Goal: Task Accomplishment & Management: Use online tool/utility

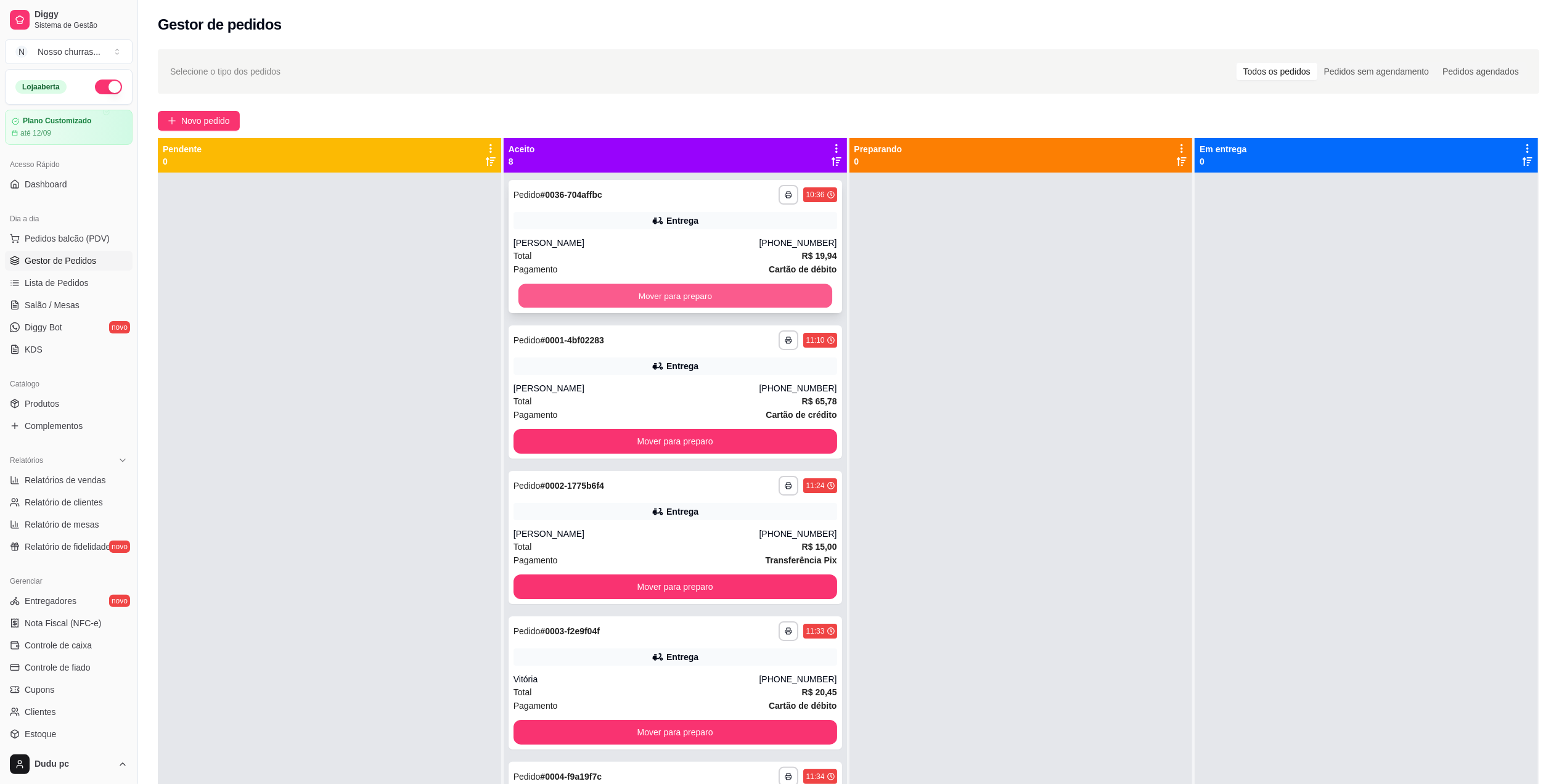
click at [518, 299] on button "Mover para preparo" at bounding box center [675, 296] width 314 height 24
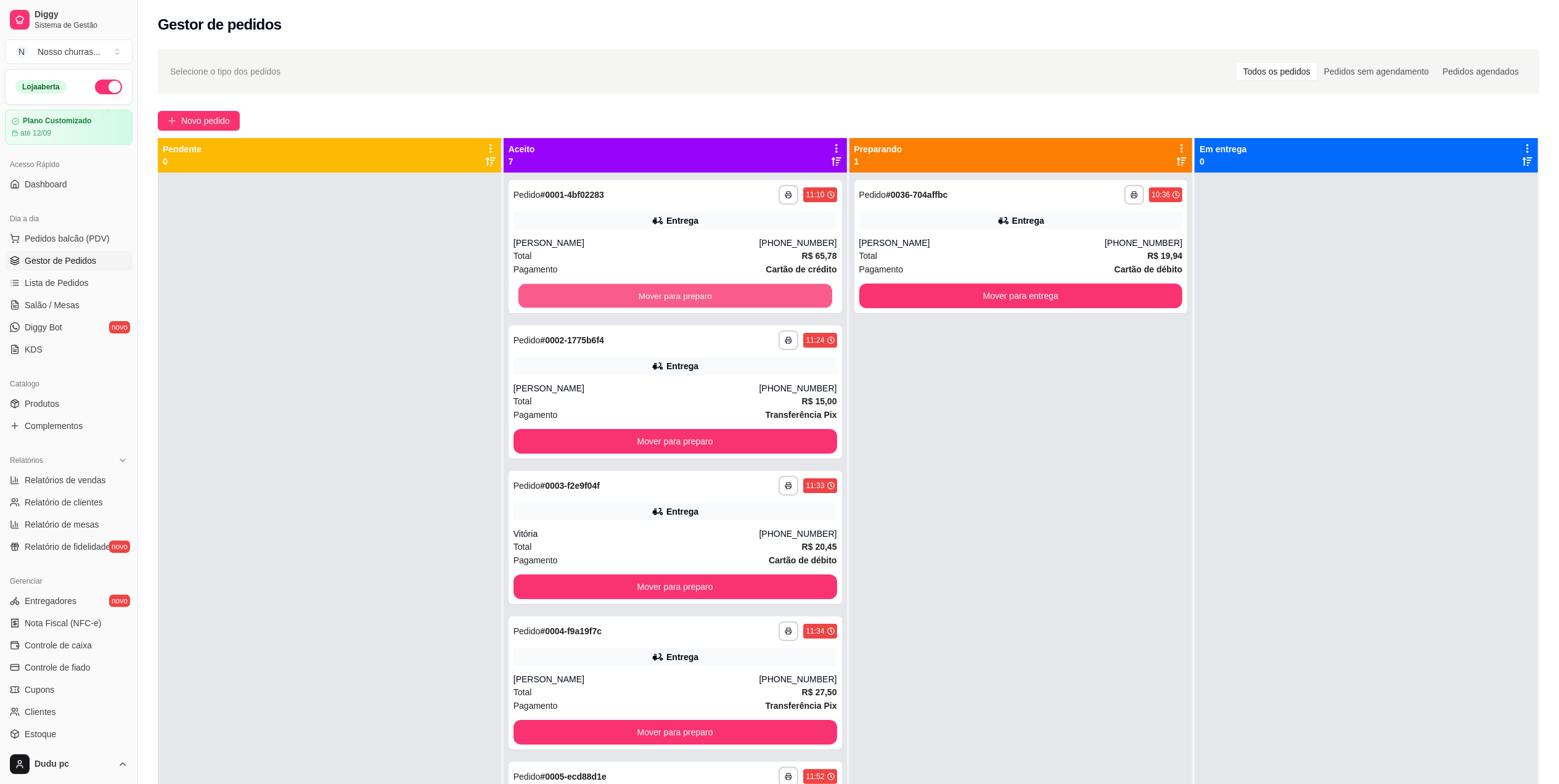
click at [518, 299] on button "Mover para preparo" at bounding box center [675, 296] width 314 height 24
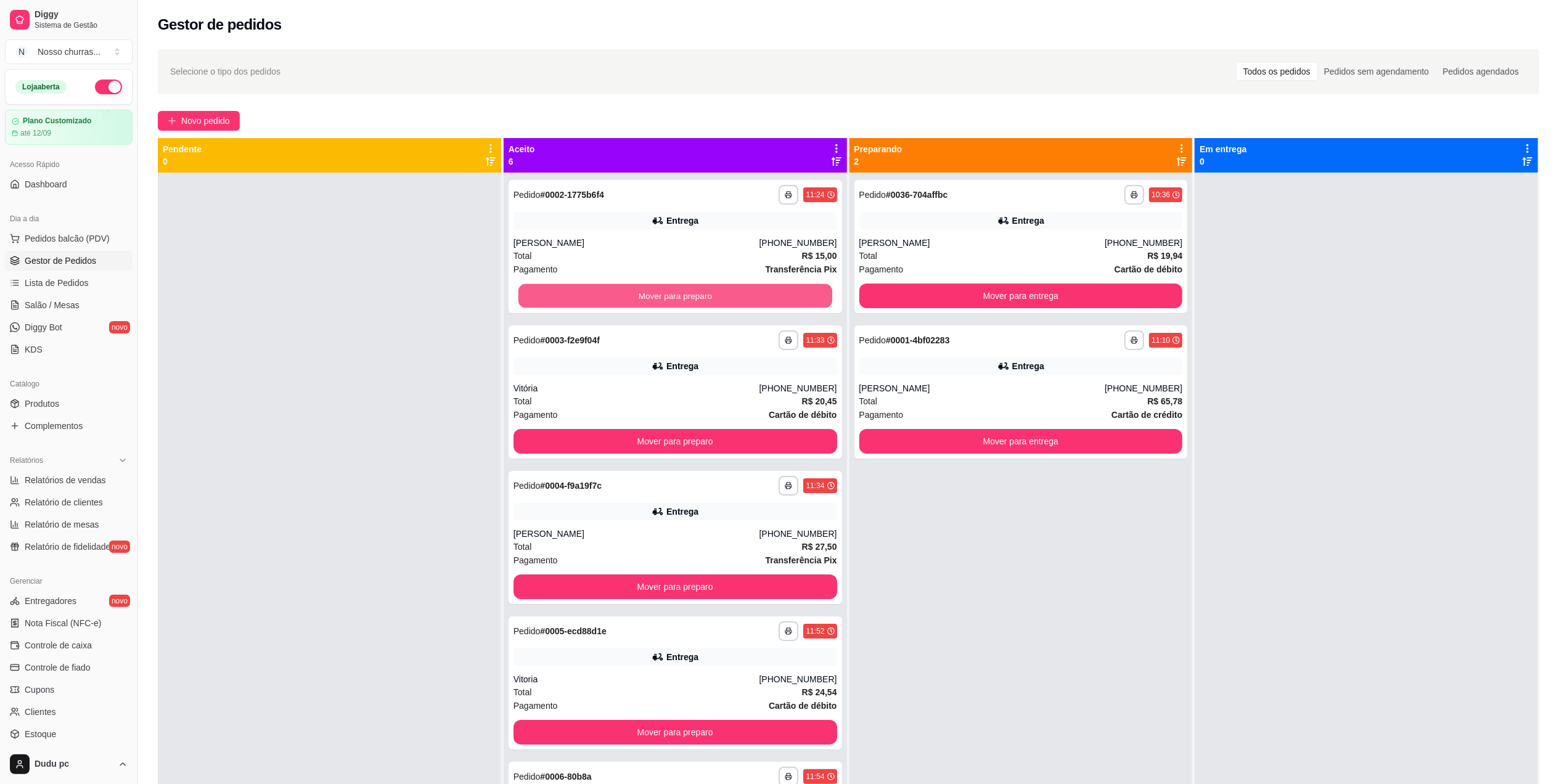
click at [518, 299] on button "Mover para preparo" at bounding box center [675, 296] width 314 height 24
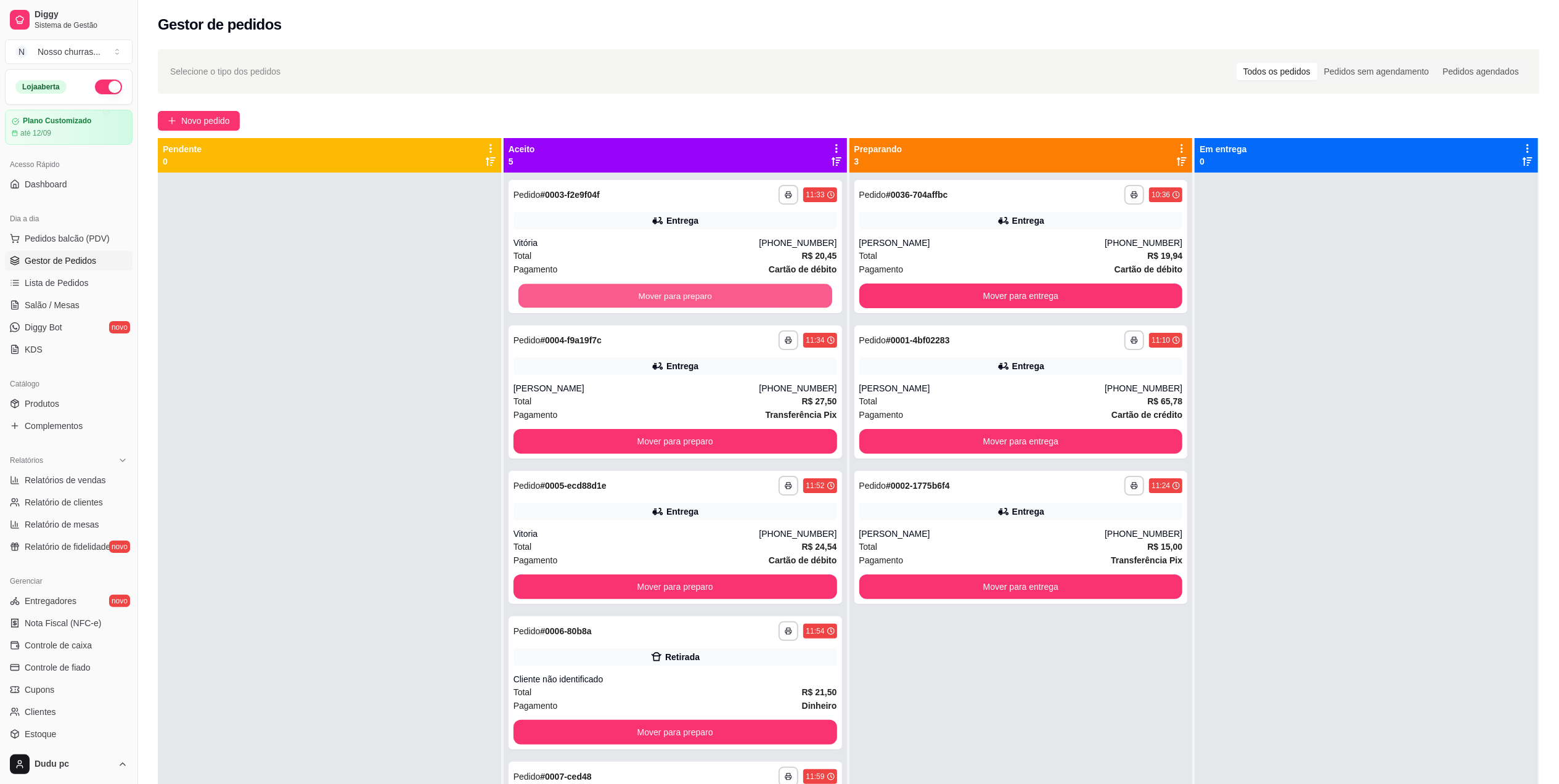
click at [518, 299] on button "Mover para preparo" at bounding box center [675, 296] width 314 height 24
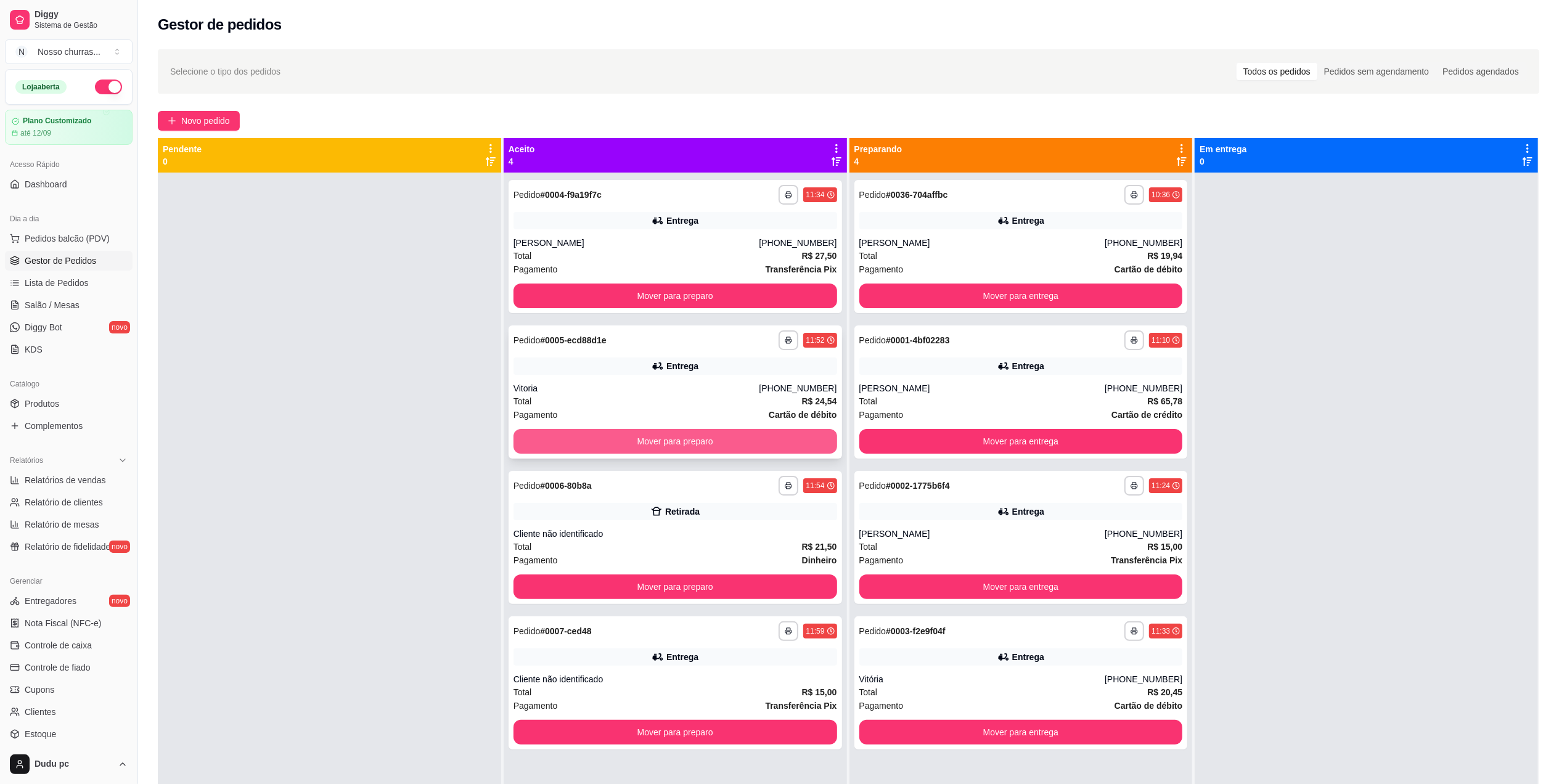
click at [566, 444] on button "Mover para preparo" at bounding box center [675, 441] width 324 height 25
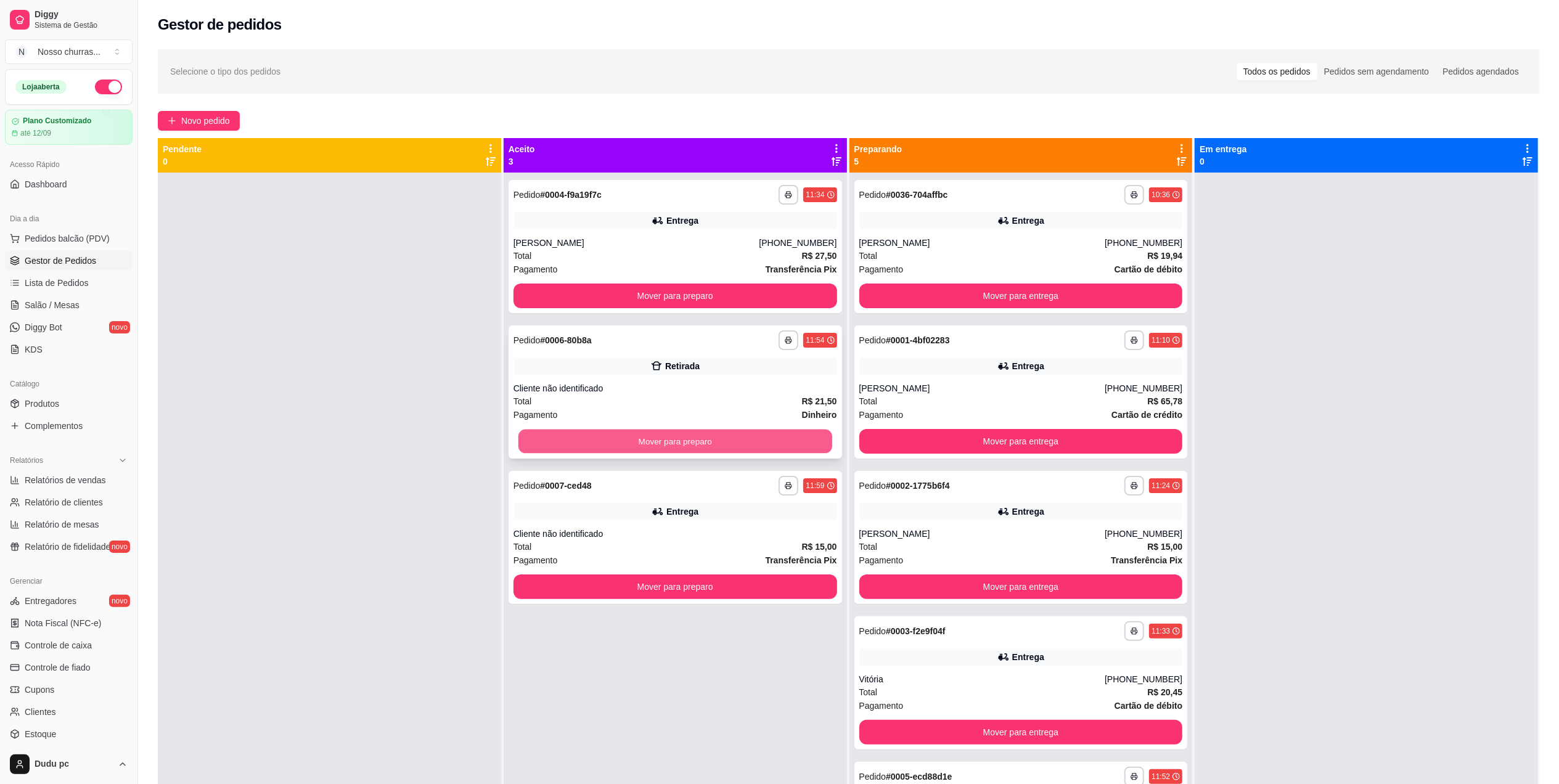
click at [567, 443] on button "Mover para preparo" at bounding box center [675, 441] width 314 height 24
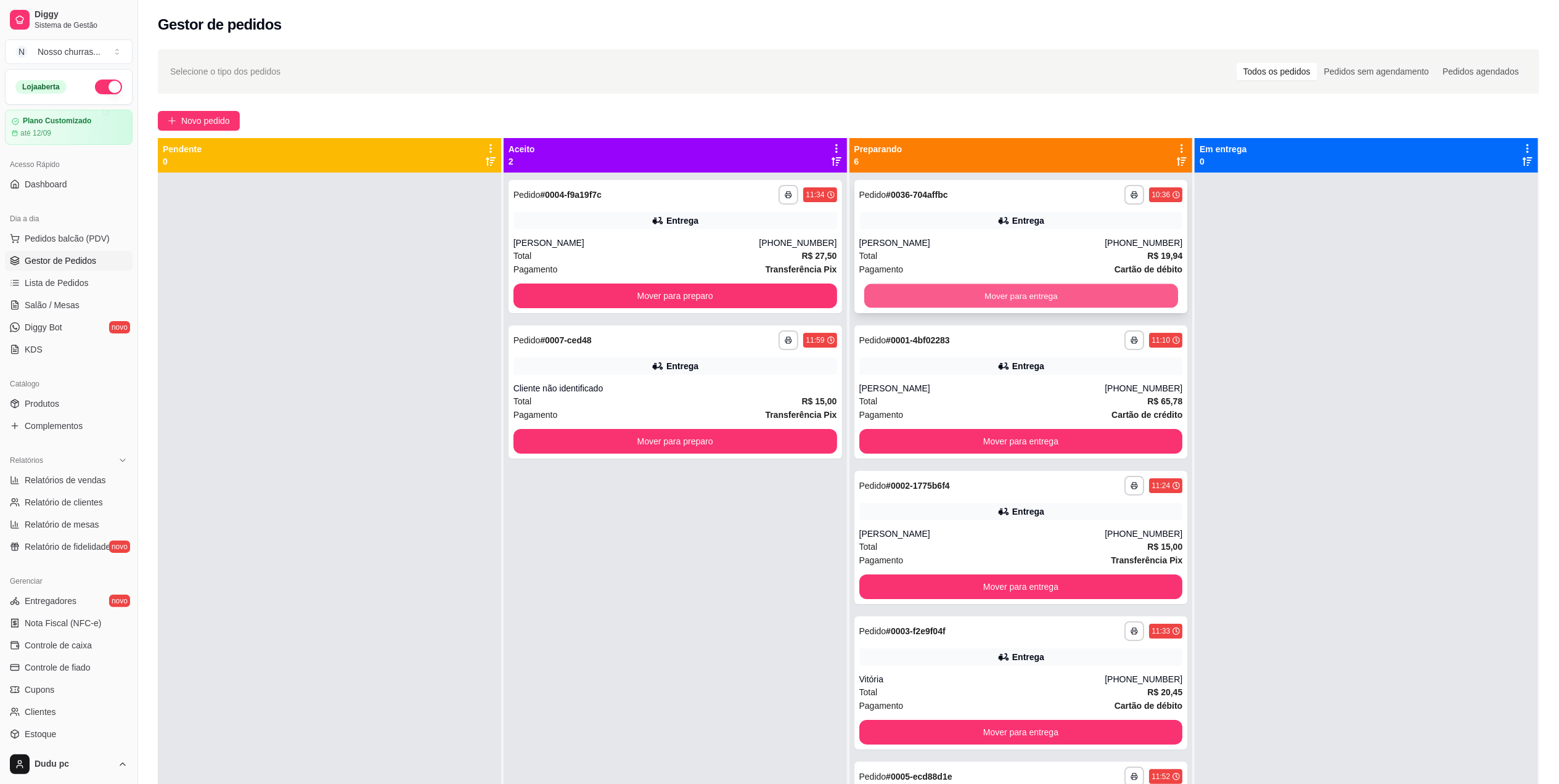
click at [952, 286] on button "Mover para entrega" at bounding box center [1020, 296] width 314 height 24
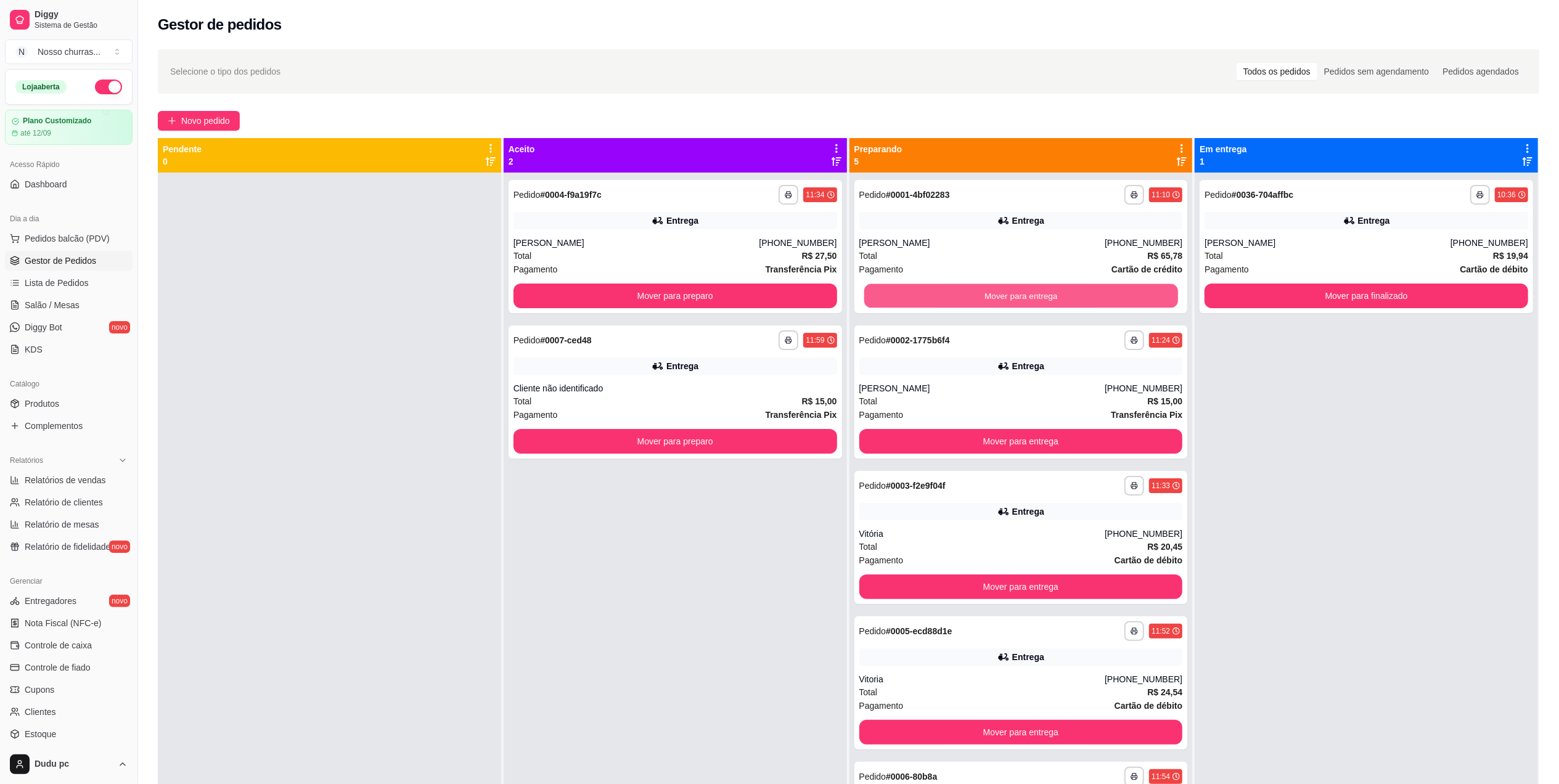
click at [952, 286] on button "Mover para entrega" at bounding box center [1020, 296] width 314 height 24
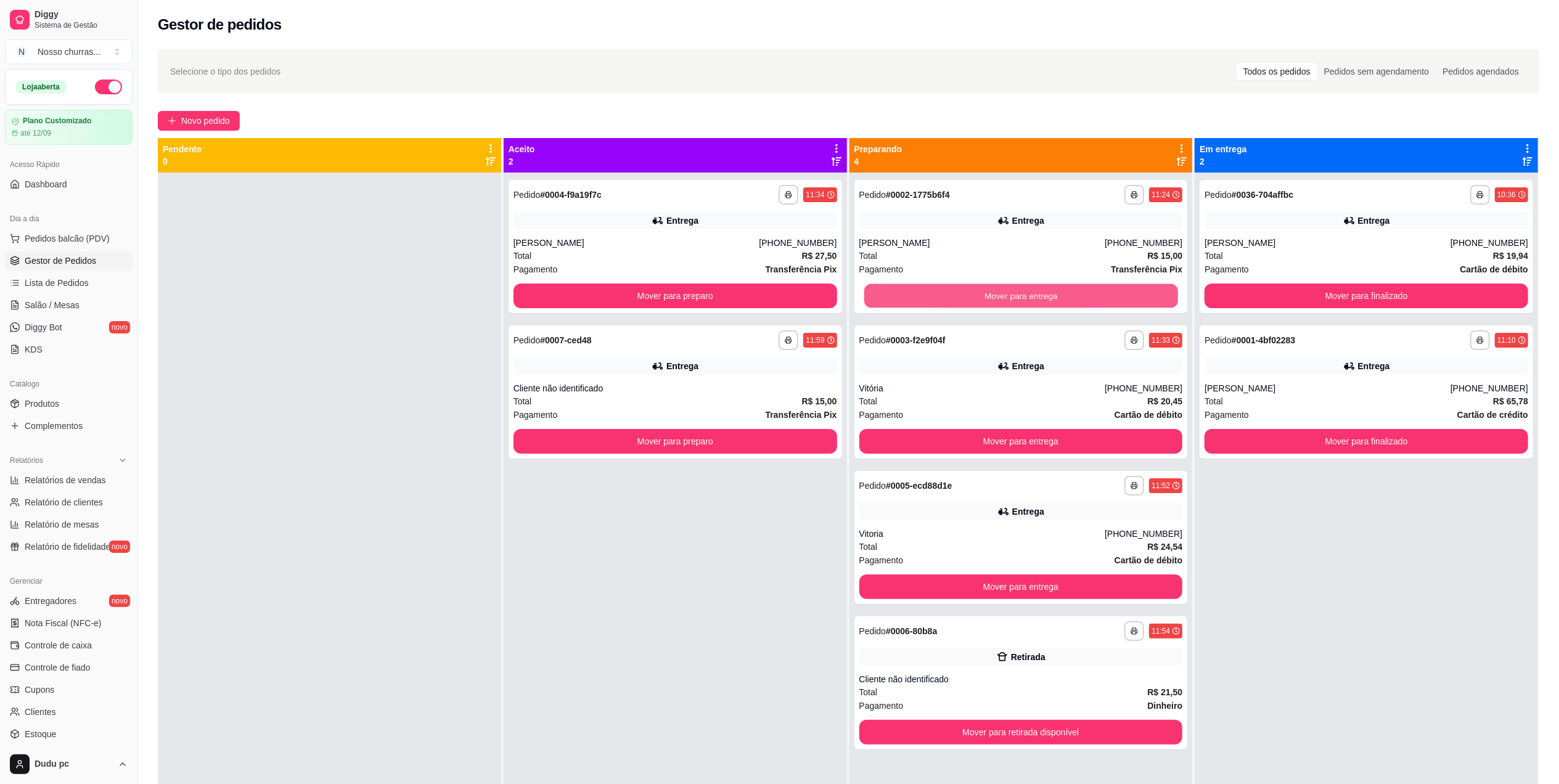
click at [952, 286] on button "Mover para entrega" at bounding box center [1020, 296] width 314 height 24
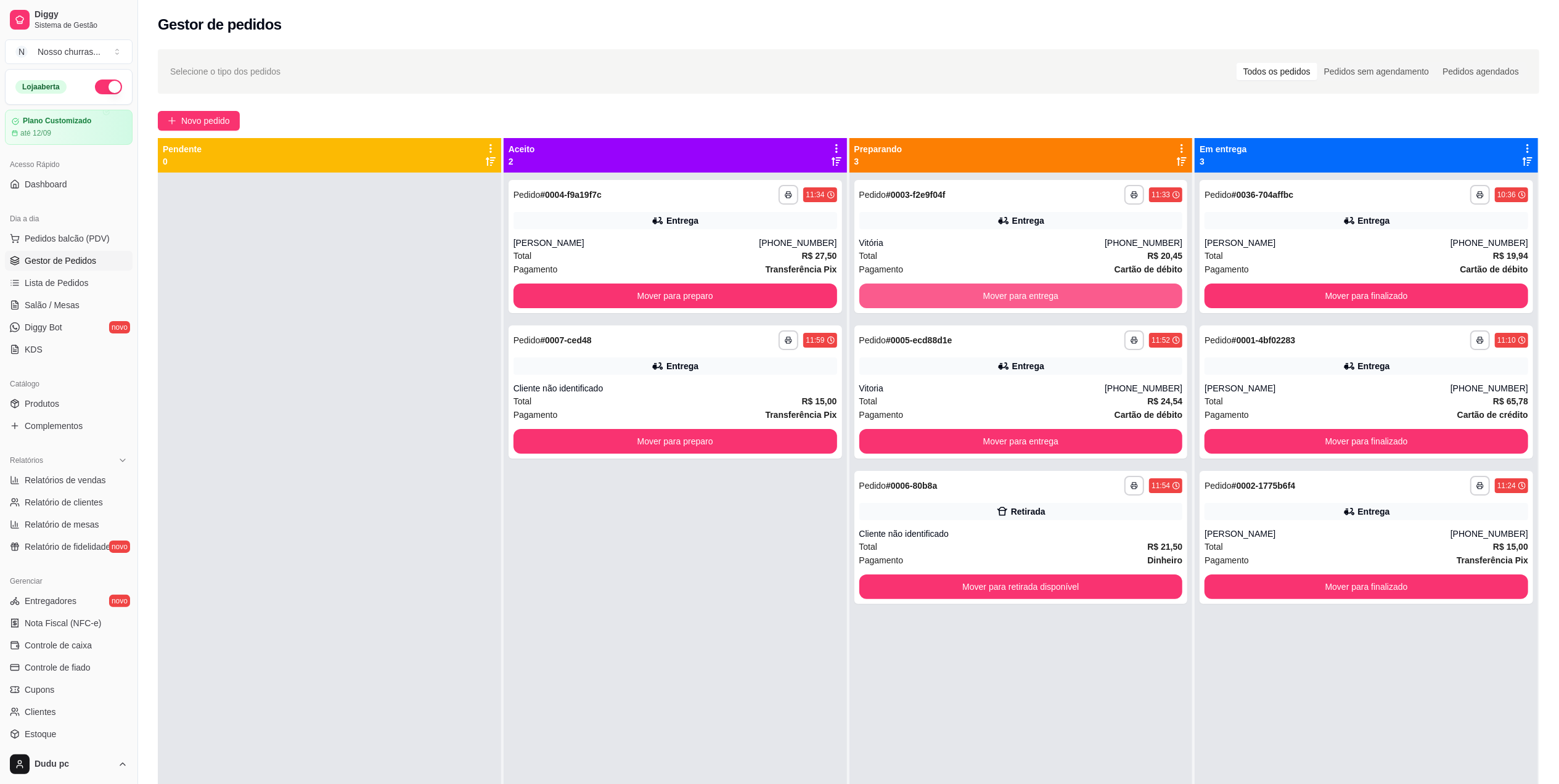
click at [952, 286] on button "Mover para entrega" at bounding box center [1021, 296] width 324 height 25
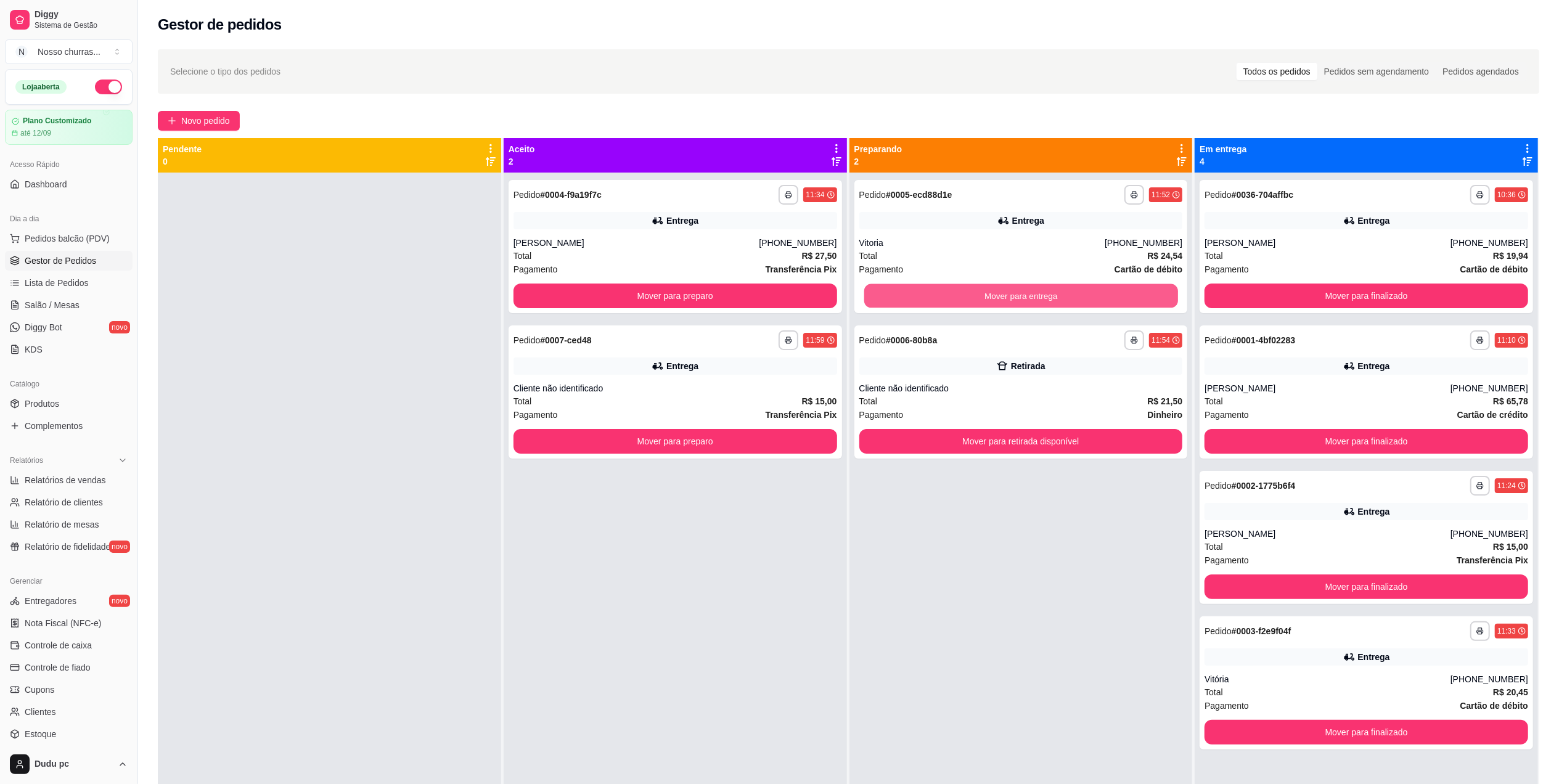
click at [952, 286] on button "Mover para entrega" at bounding box center [1020, 296] width 314 height 24
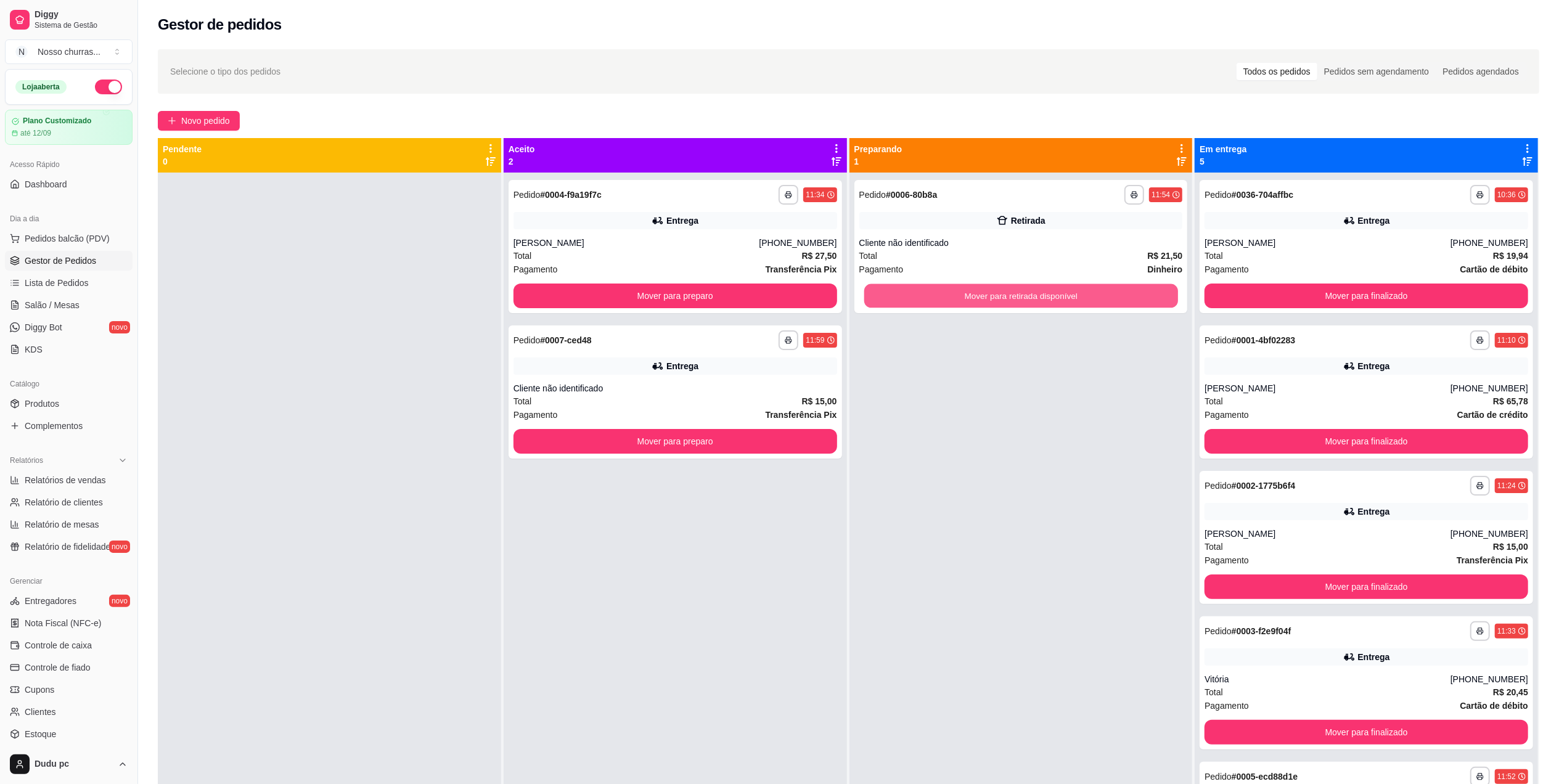
click at [952, 286] on button "Mover para retirada disponível" at bounding box center [1020, 296] width 314 height 24
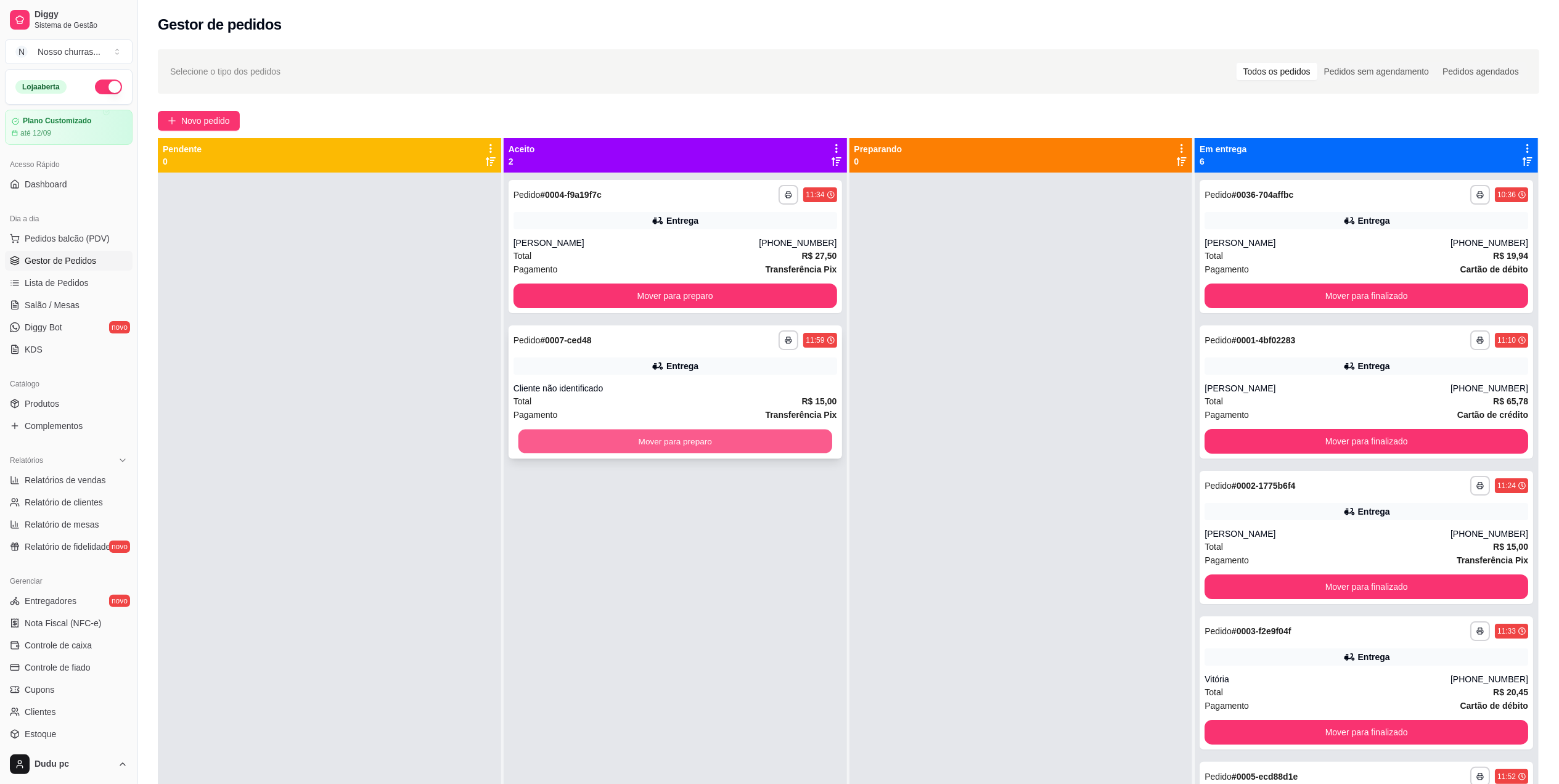
click at [762, 447] on button "Mover para preparo" at bounding box center [675, 441] width 314 height 24
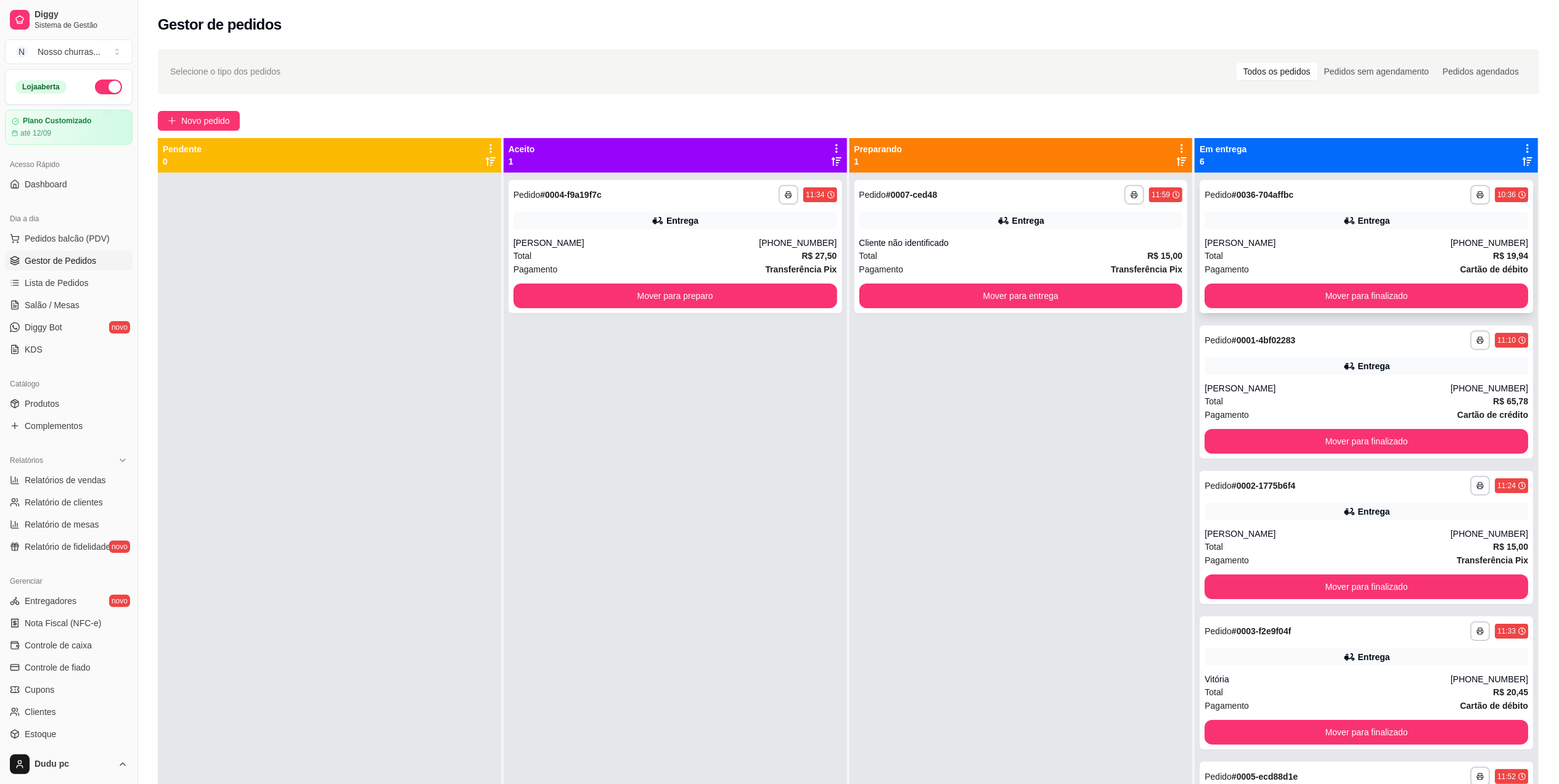
click at [1228, 279] on div "**********" at bounding box center [1366, 246] width 333 height 133
click at [1226, 291] on button "Mover para finalizado" at bounding box center [1366, 296] width 314 height 24
click at [1226, 289] on button "Mover para finalizado" at bounding box center [1366, 296] width 314 height 24
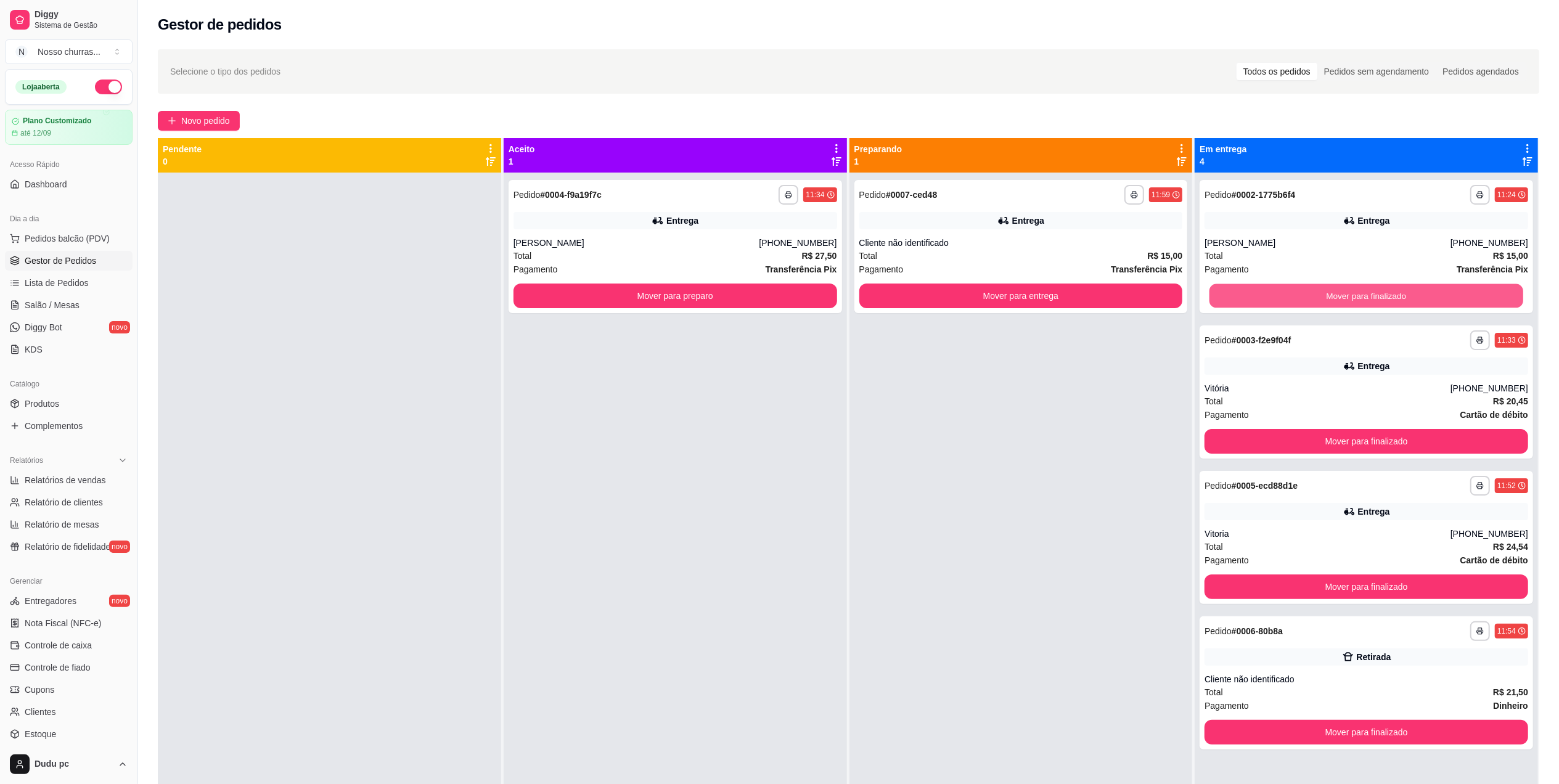
click at [1226, 289] on button "Mover para finalizado" at bounding box center [1366, 296] width 314 height 24
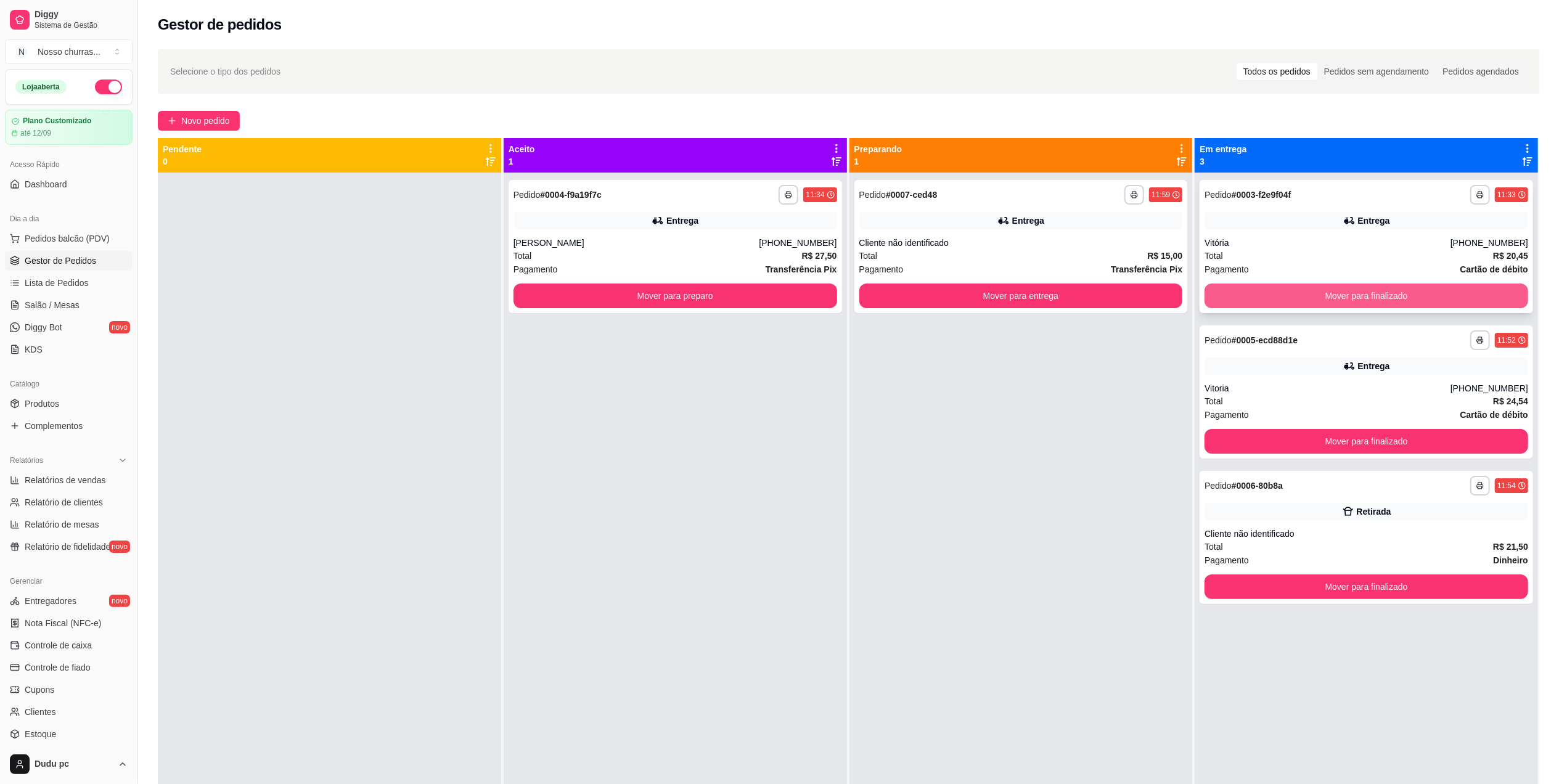
click at [1226, 294] on button "Mover para finalizado" at bounding box center [1366, 296] width 324 height 25
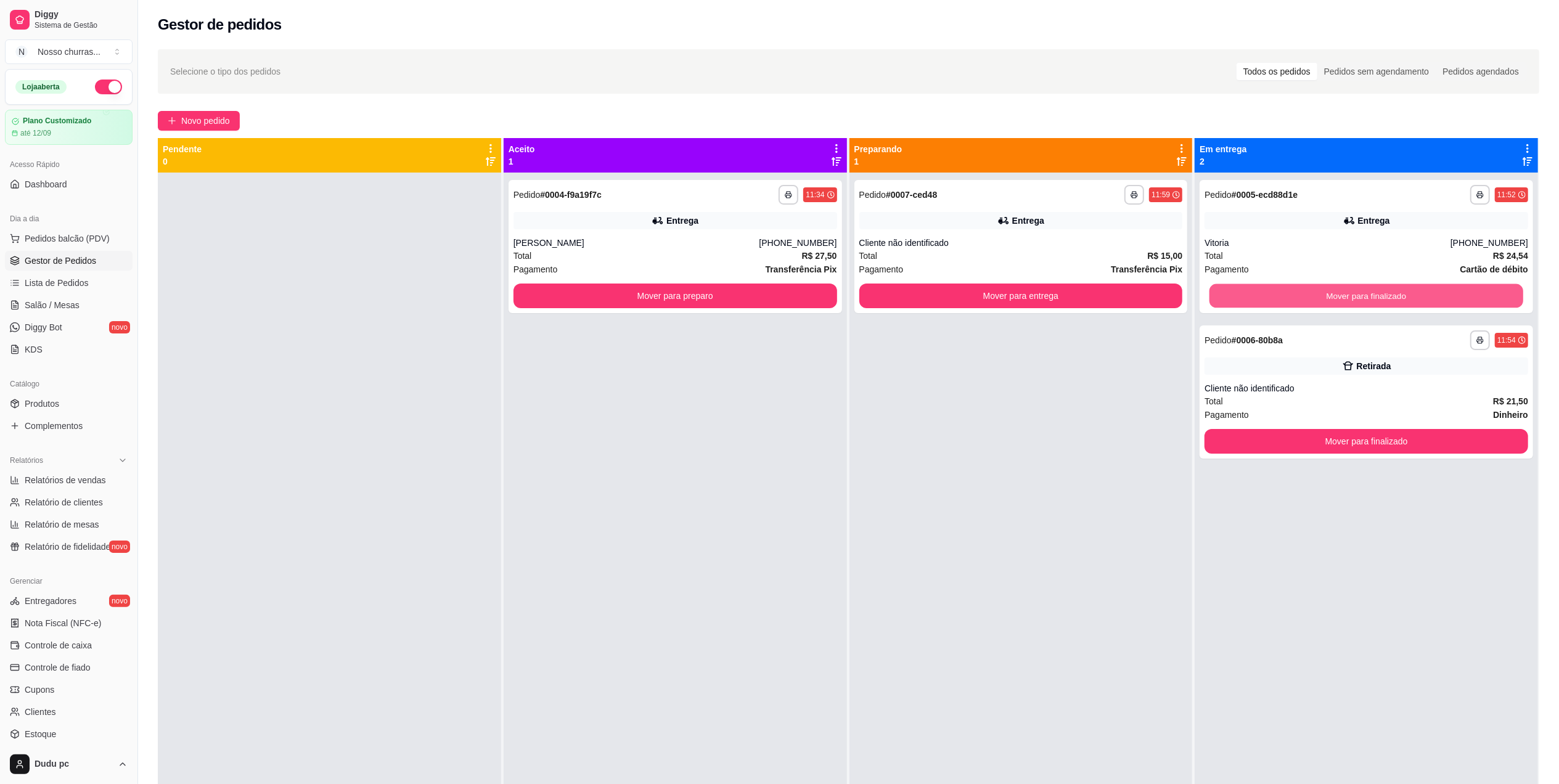
click at [1226, 294] on button "Mover para finalizado" at bounding box center [1366, 296] width 314 height 24
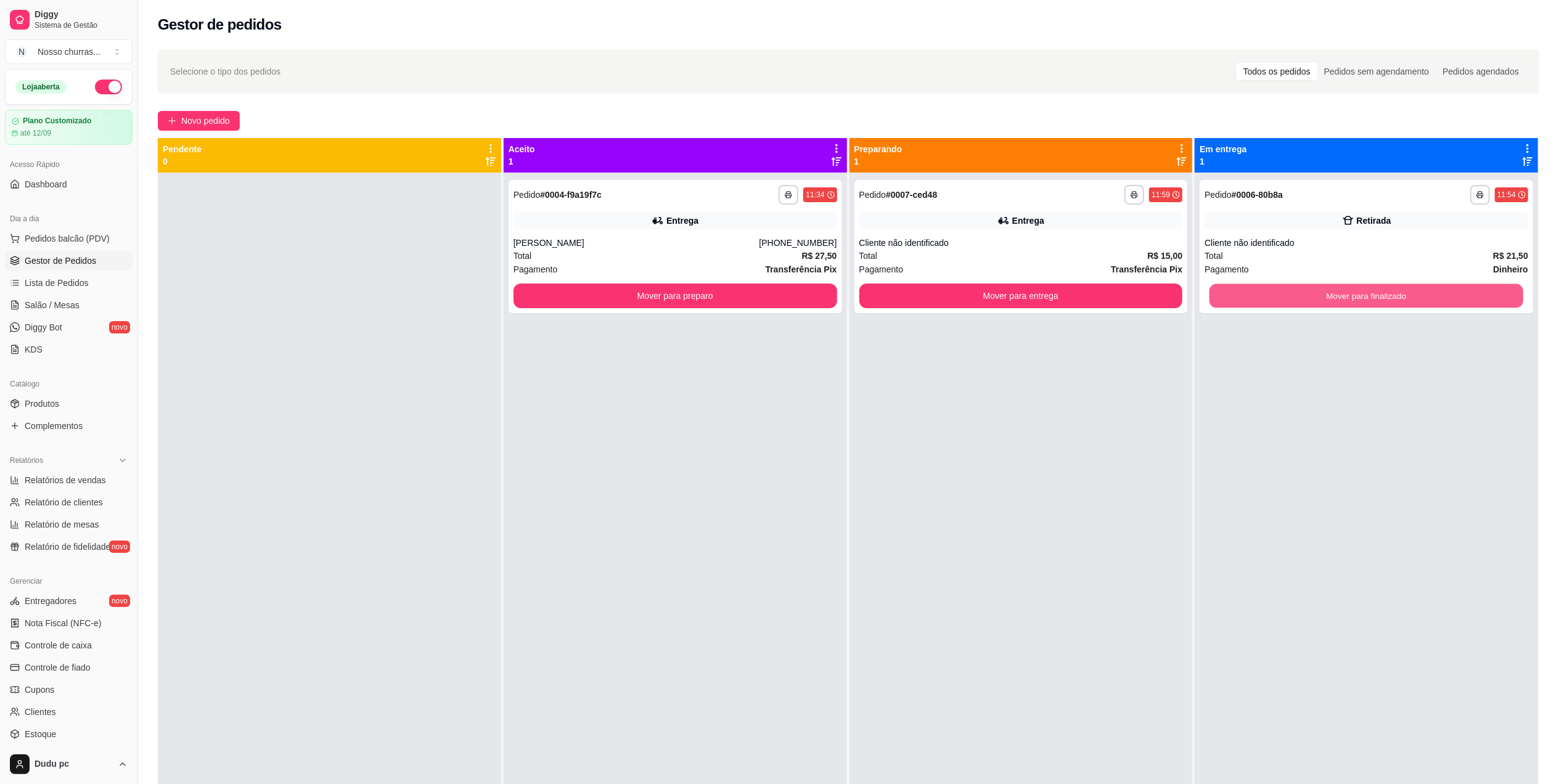
click at [1226, 294] on button "Mover para finalizado" at bounding box center [1366, 296] width 314 height 24
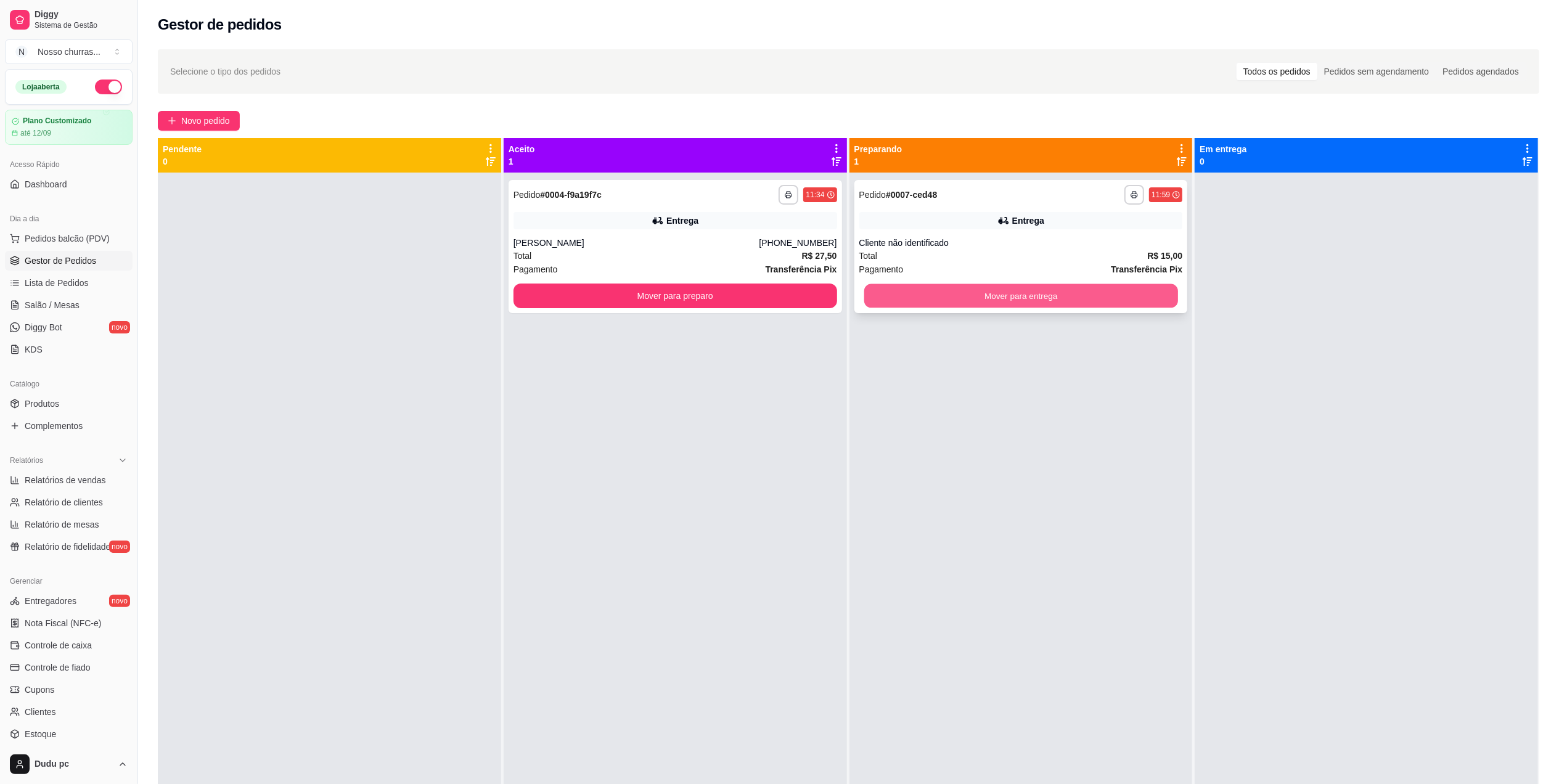
click at [1110, 302] on button "Mover para entrega" at bounding box center [1020, 296] width 314 height 24
